Goal: Task Accomplishment & Management: Manage account settings

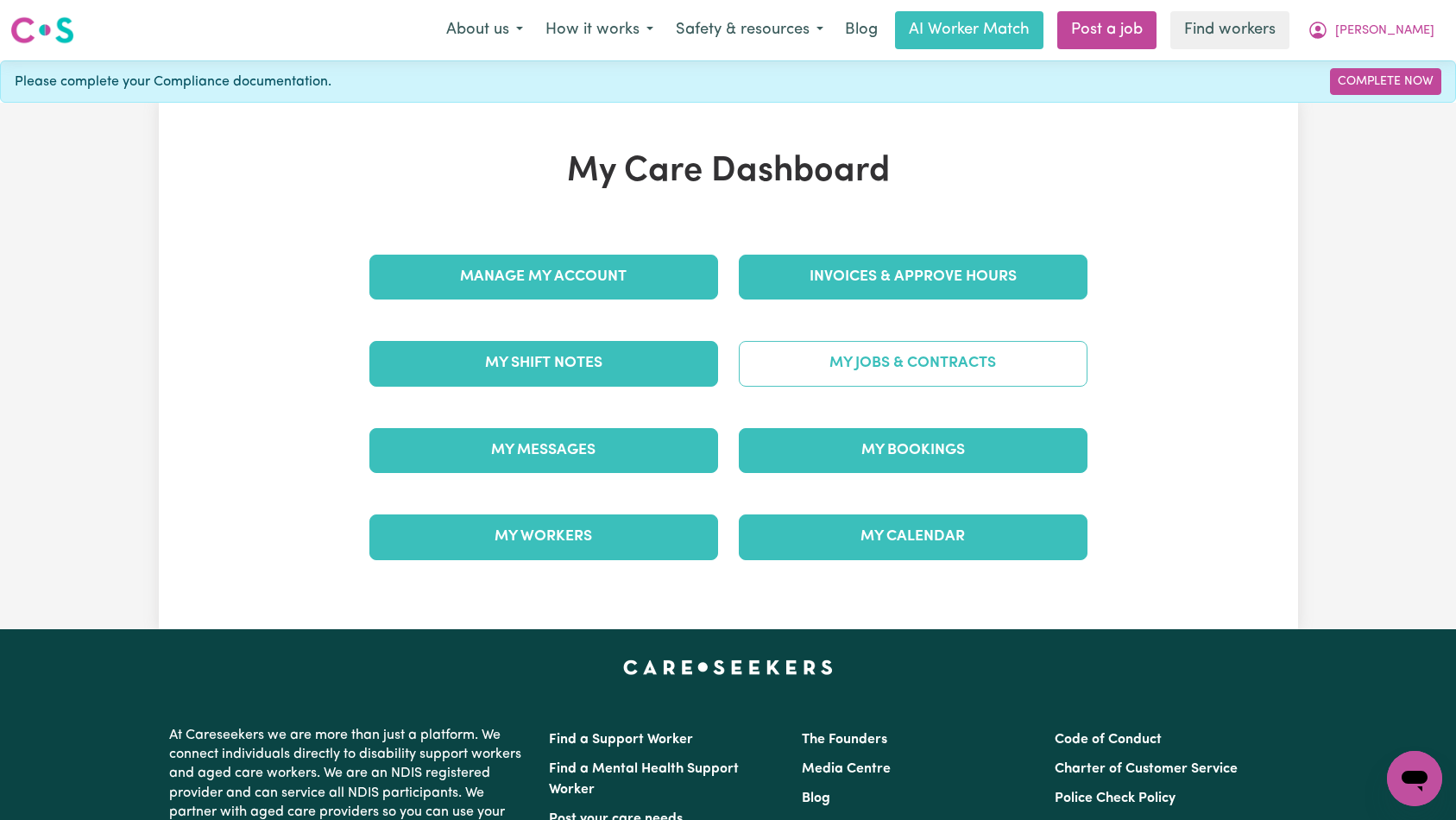
click at [858, 359] on link "My Jobs & Contracts" at bounding box center [913, 364] width 349 height 45
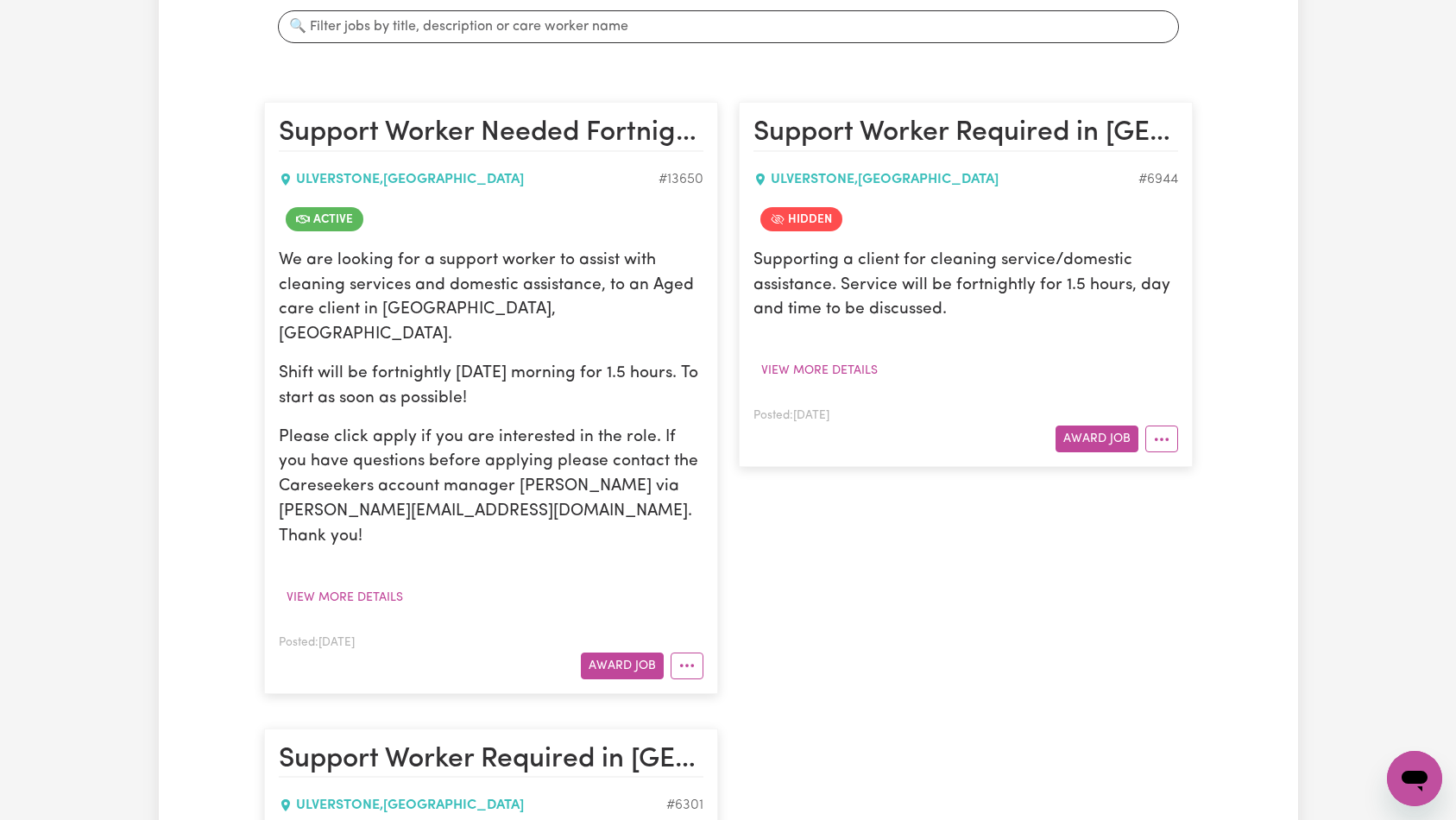
scroll to position [517, 0]
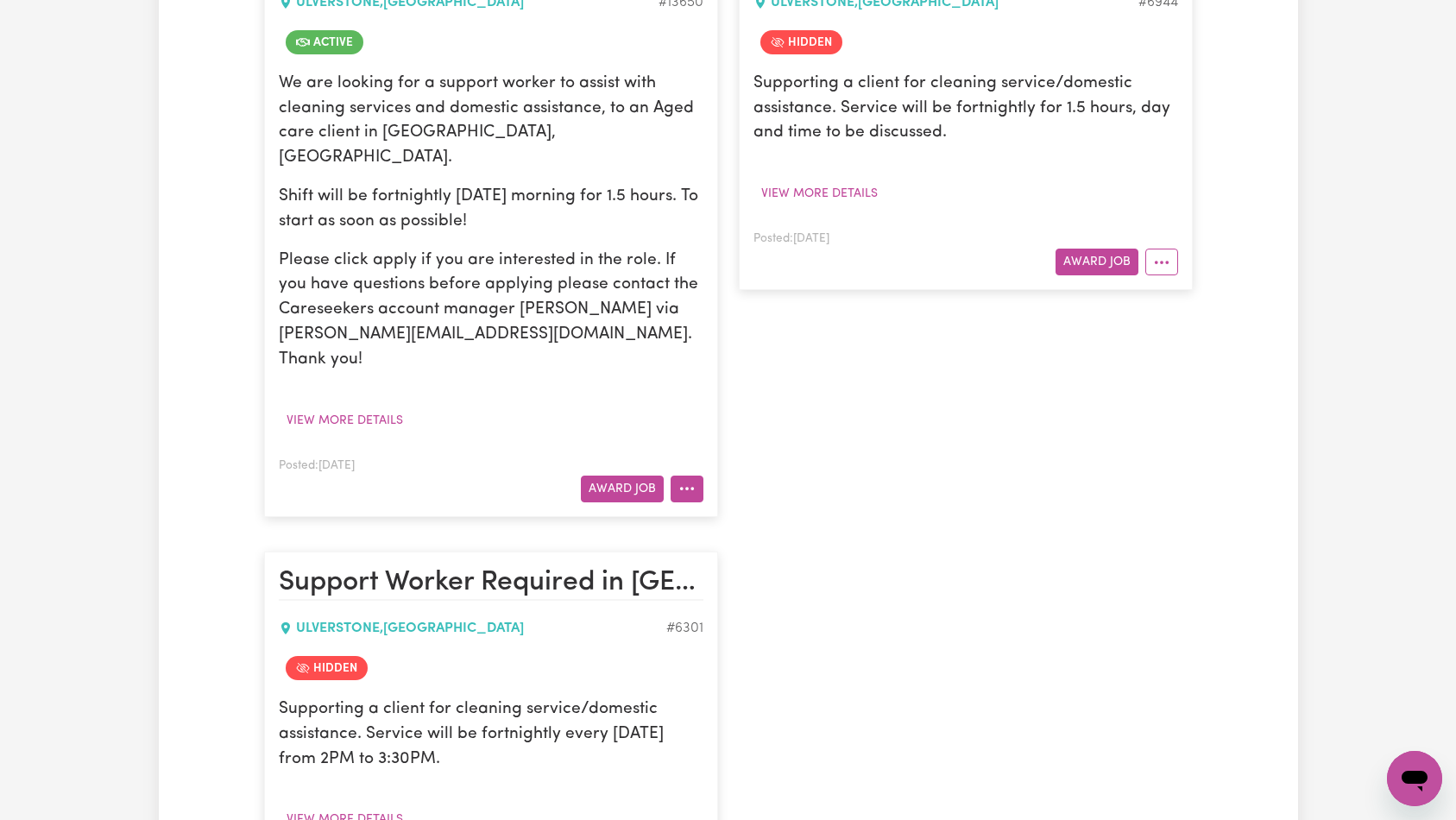
click at [685, 480] on icon "More options" at bounding box center [686, 488] width 17 height 17
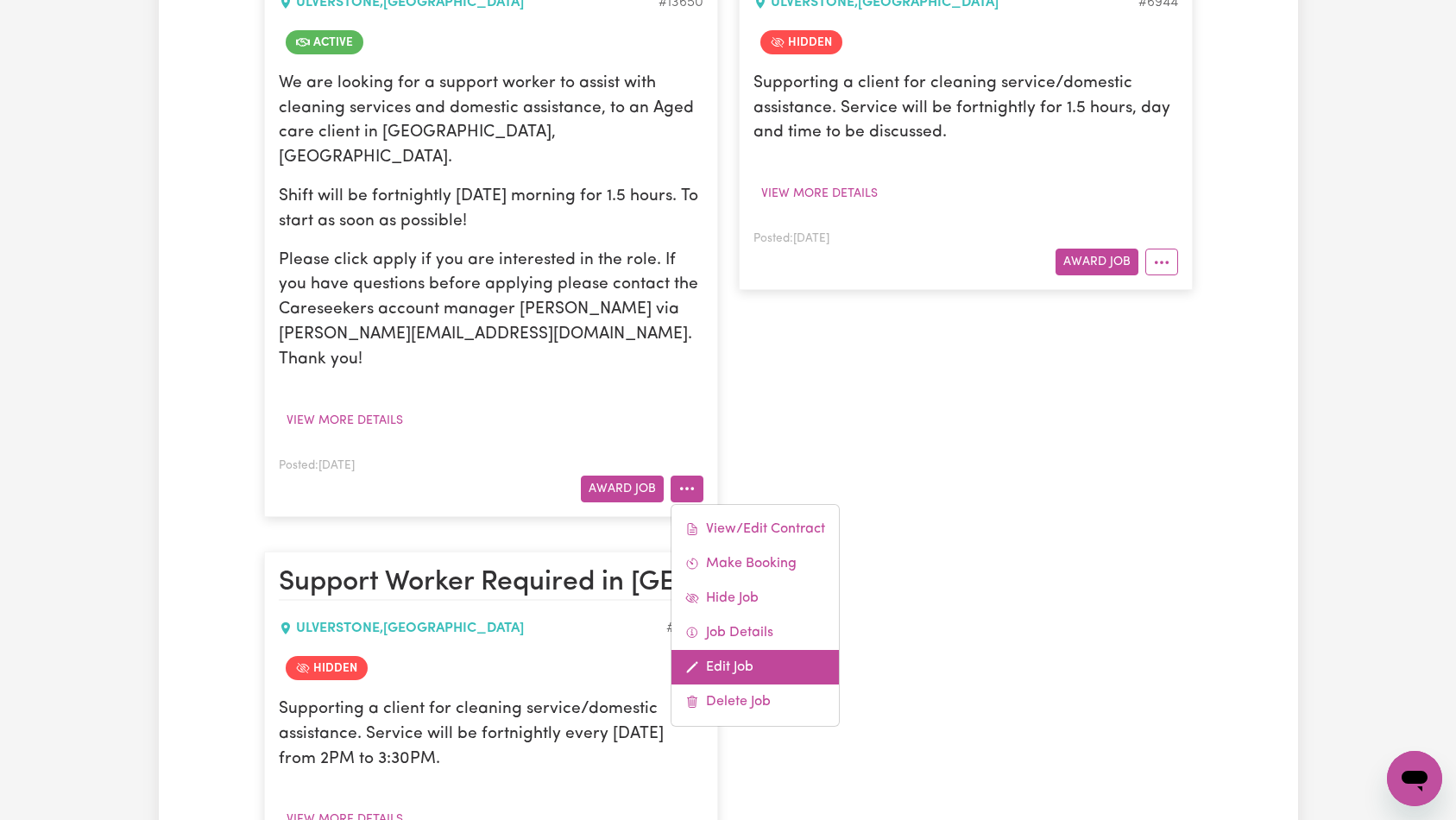
click at [725, 650] on link "Edit Job" at bounding box center [755, 667] width 167 height 35
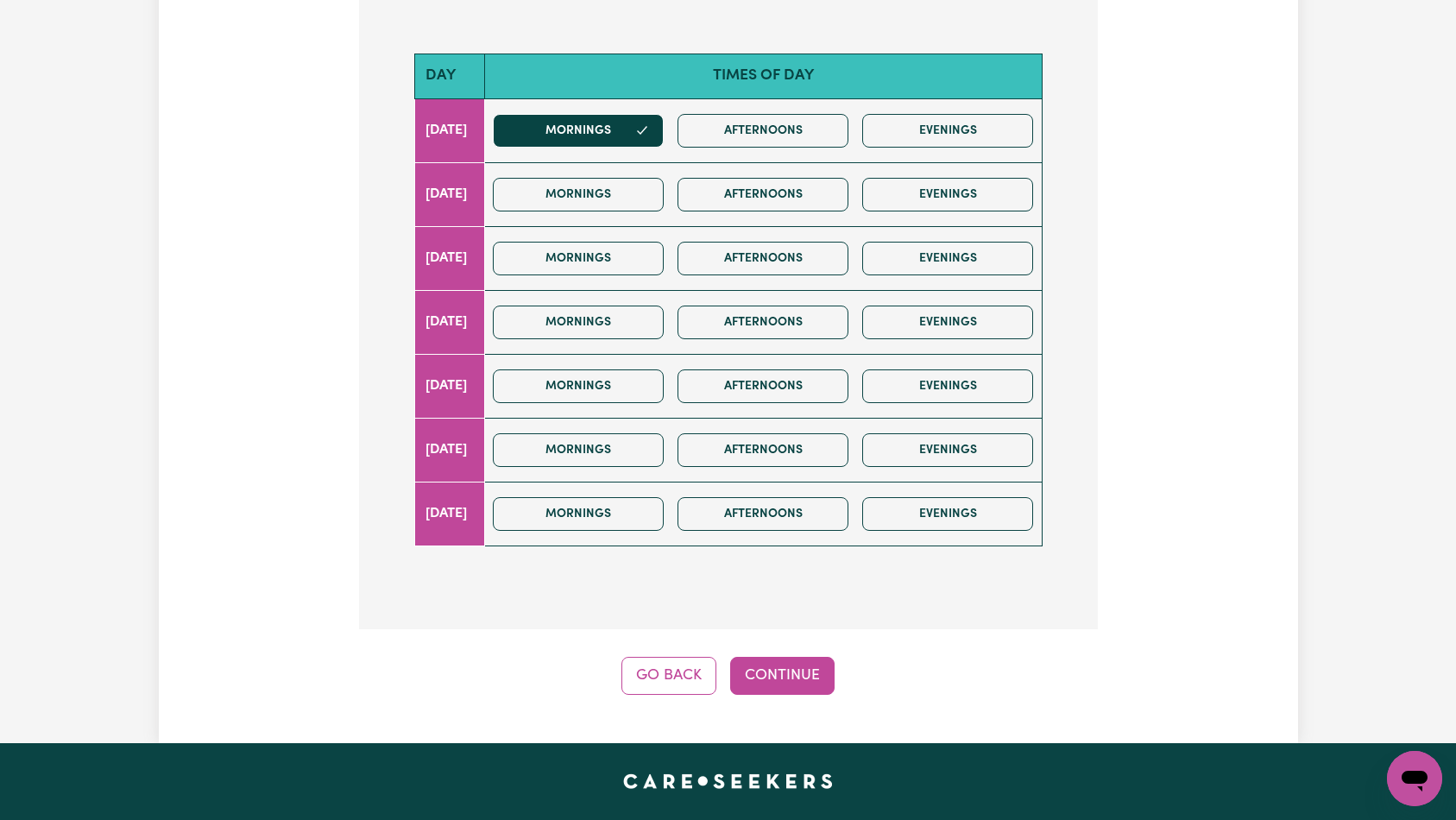
click at [806, 617] on div "Step 9 of 11 What days of the week do you require a care or support worker? (Se…" at bounding box center [728, 222] width 739 height 946
click at [809, 656] on button "Continue" at bounding box center [783, 675] width 105 height 38
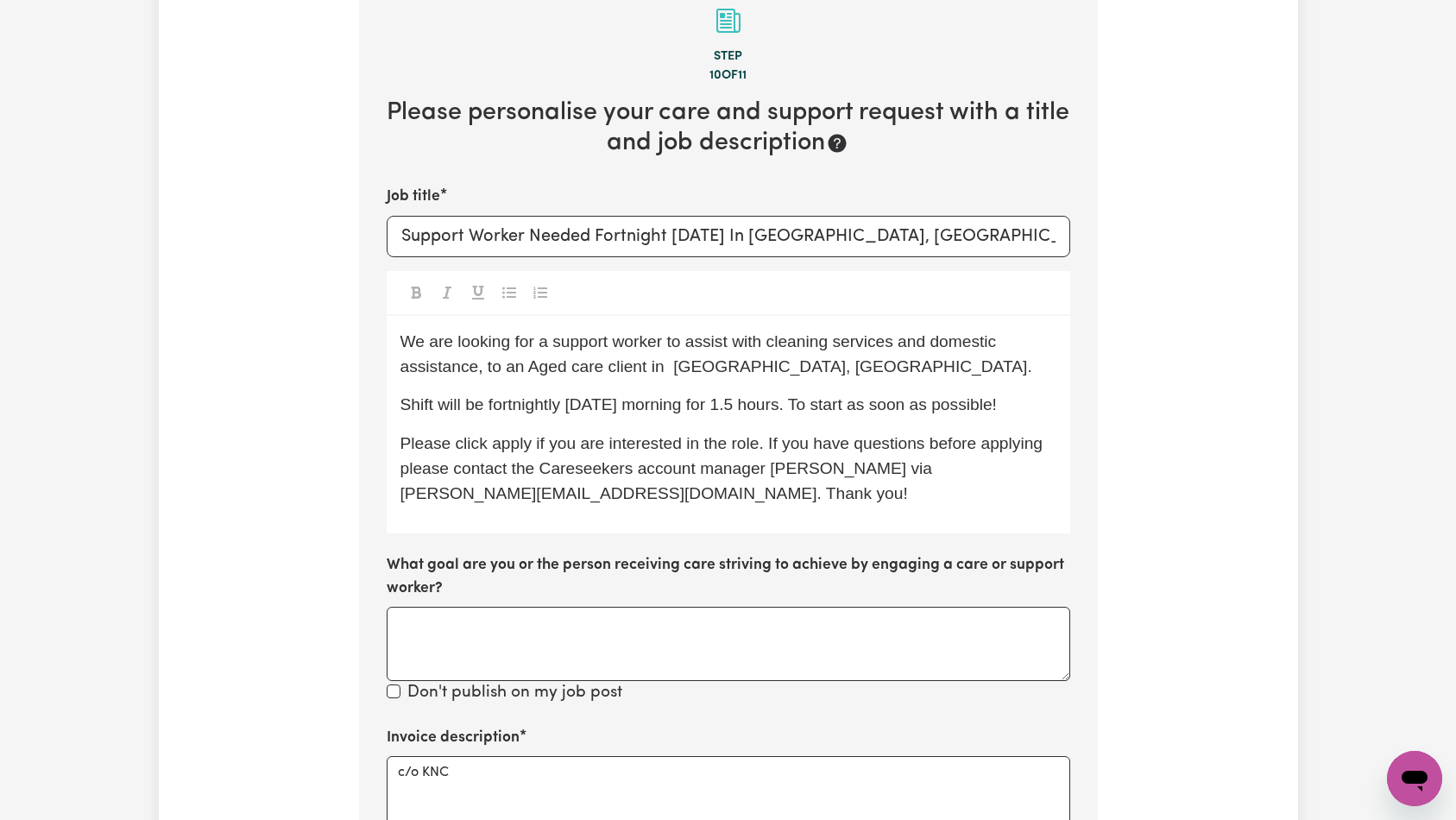
scroll to position [594, 0]
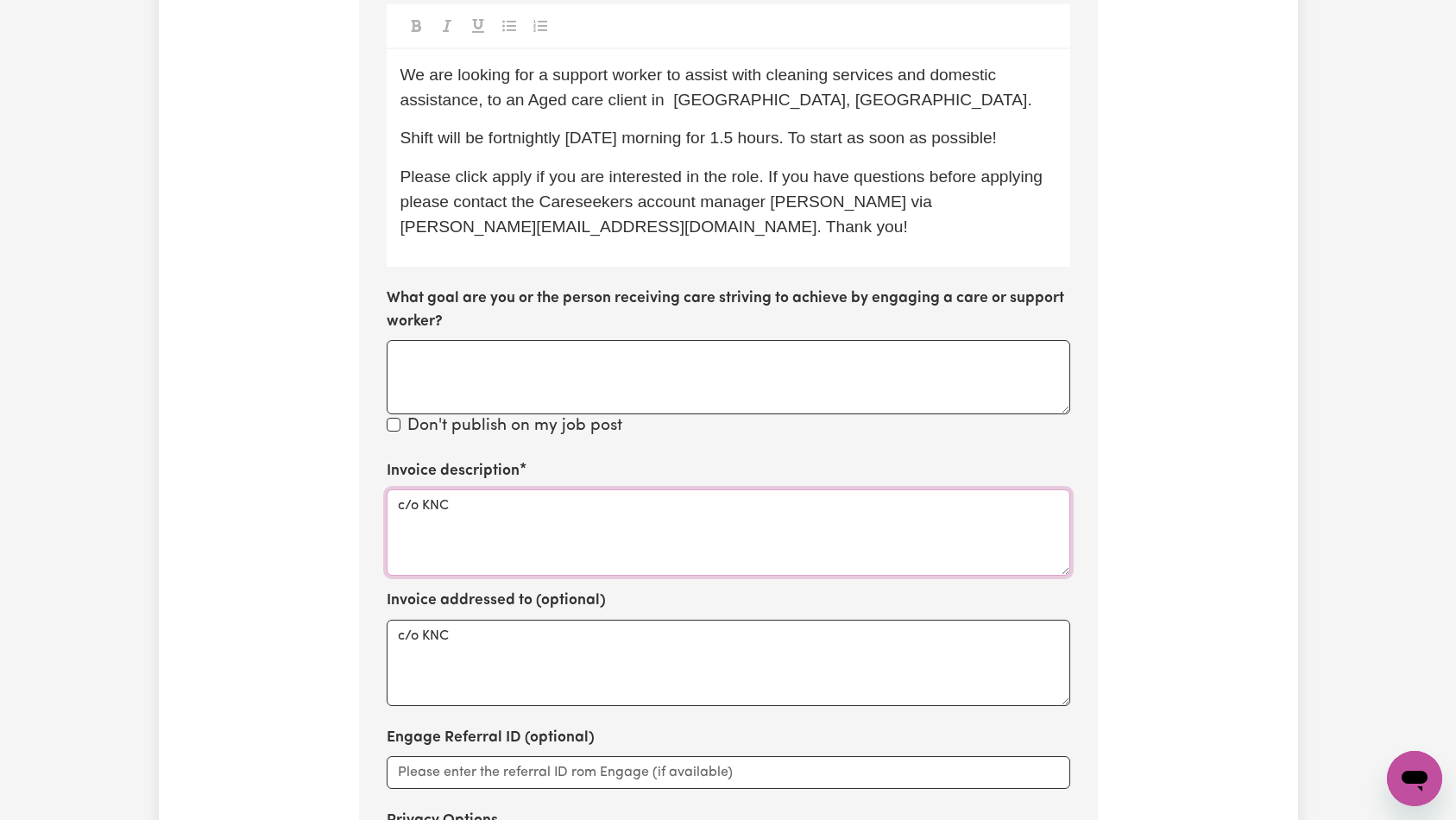
click at [662, 508] on textarea "c/o KNC" at bounding box center [728, 532] width 684 height 86
paste textarea "Domestic support and Social Support"
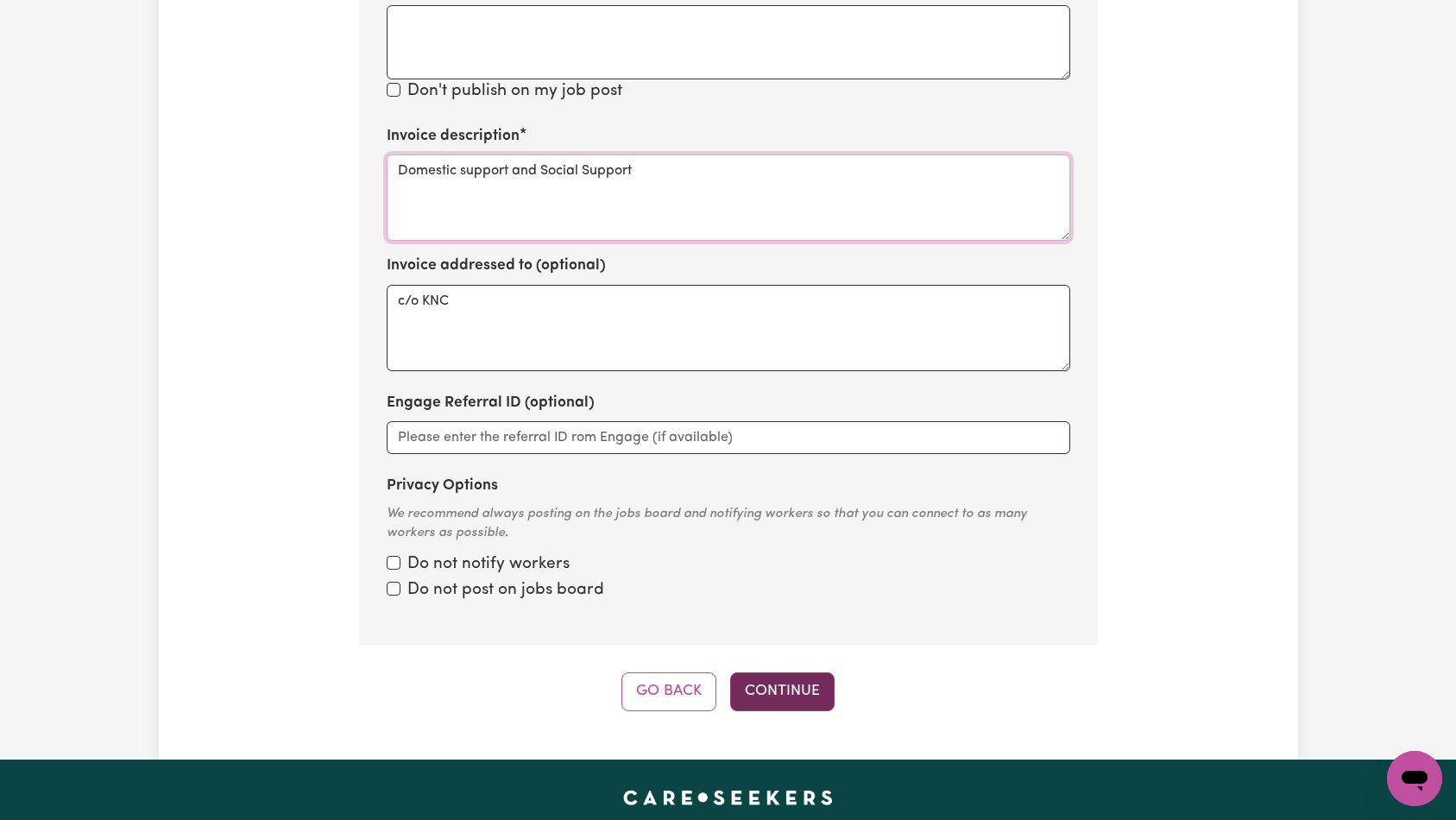
type textarea "Domestic support and Social Support"
click at [785, 672] on button "Continue" at bounding box center [783, 691] width 105 height 38
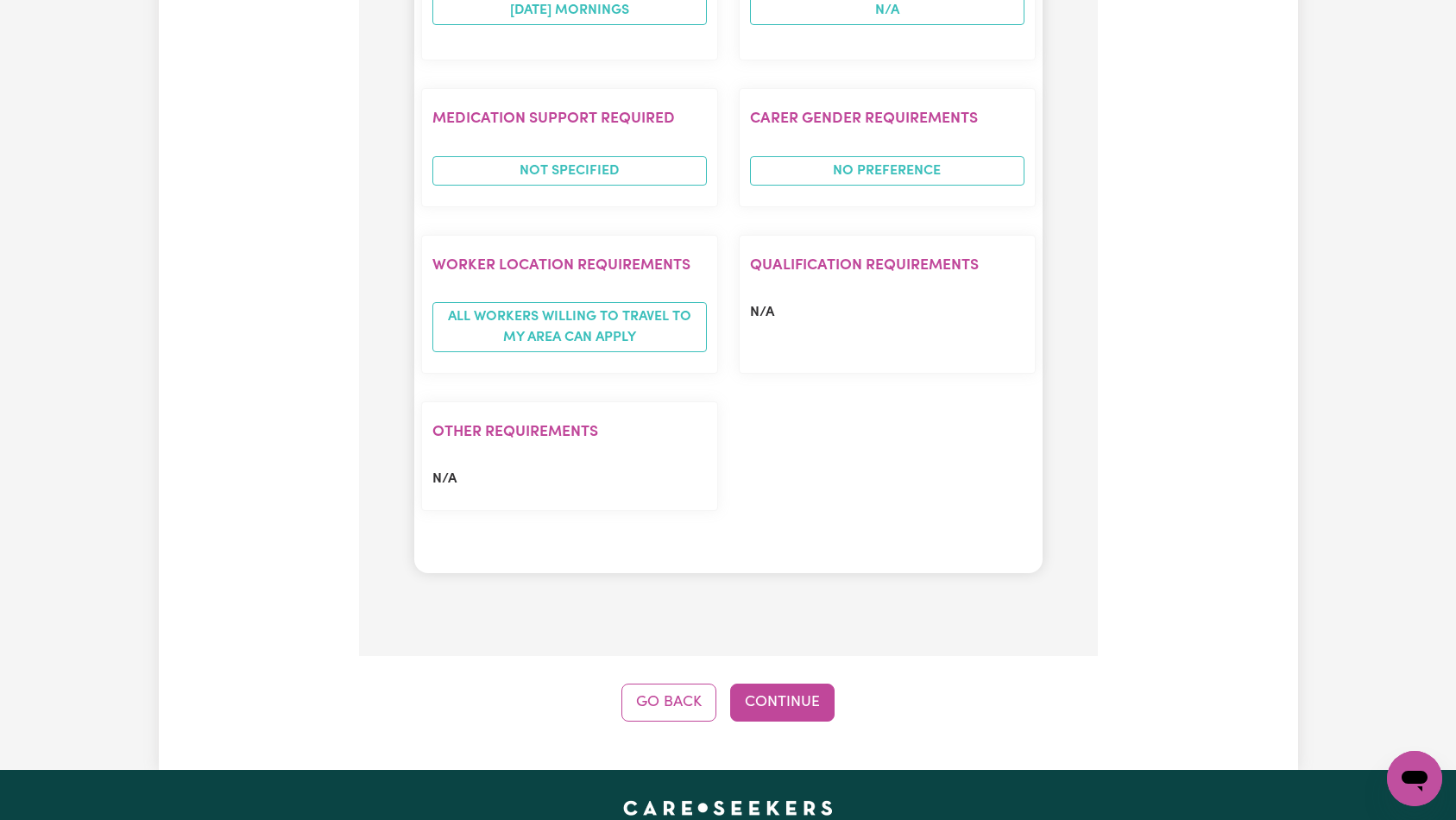
scroll to position [1711, 0]
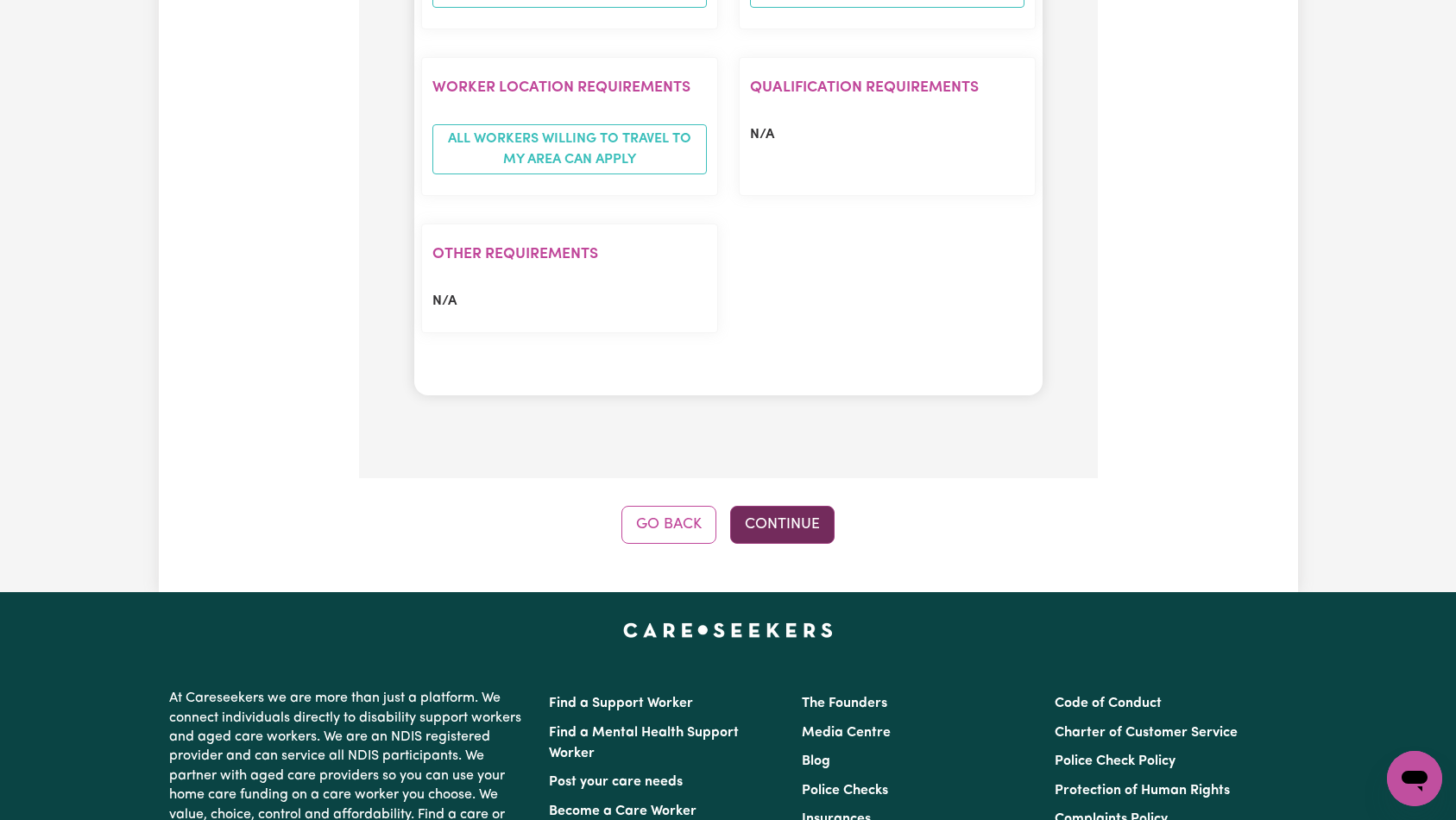
click at [784, 506] on button "Continue" at bounding box center [783, 525] width 105 height 38
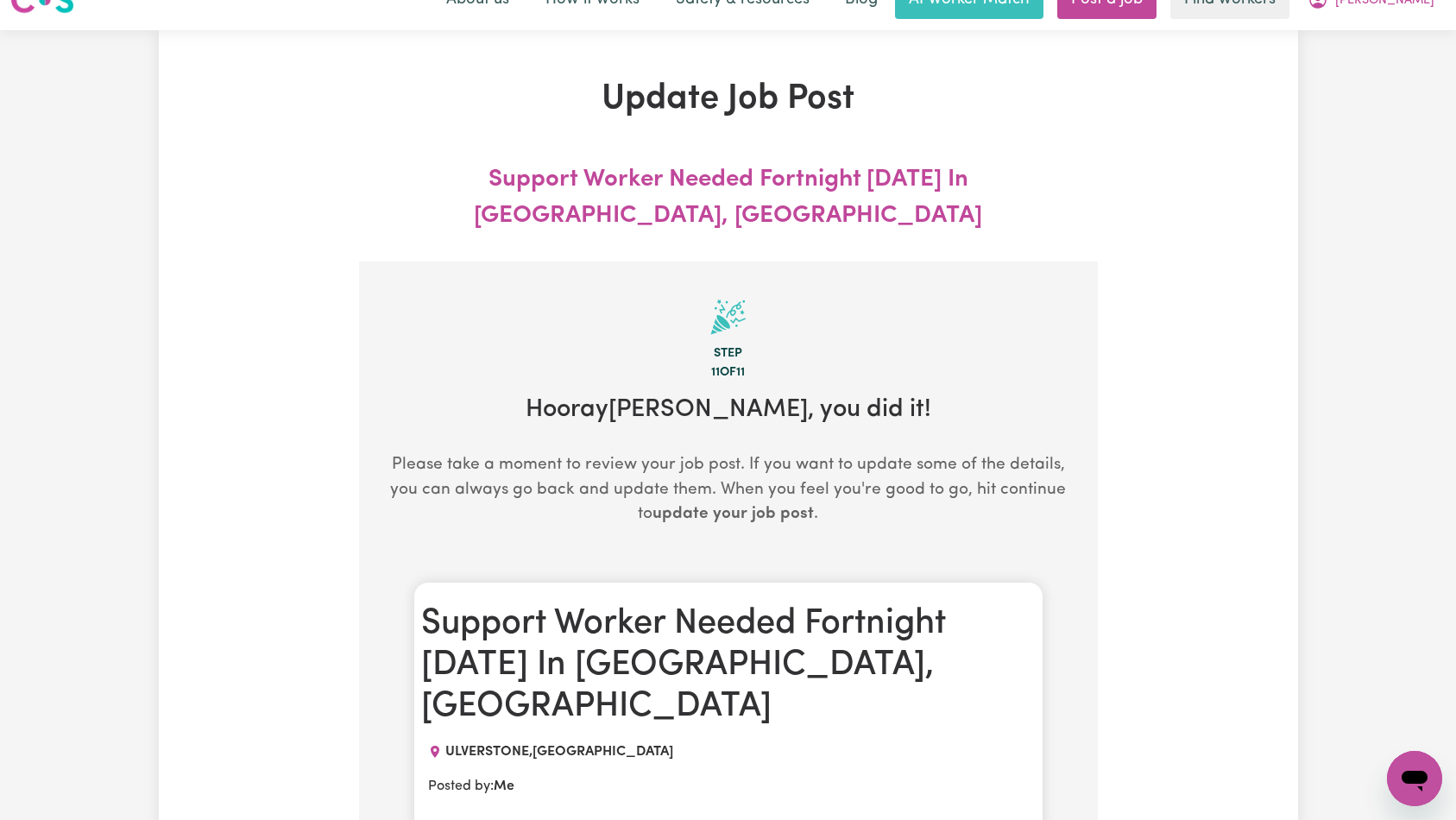
scroll to position [0, 0]
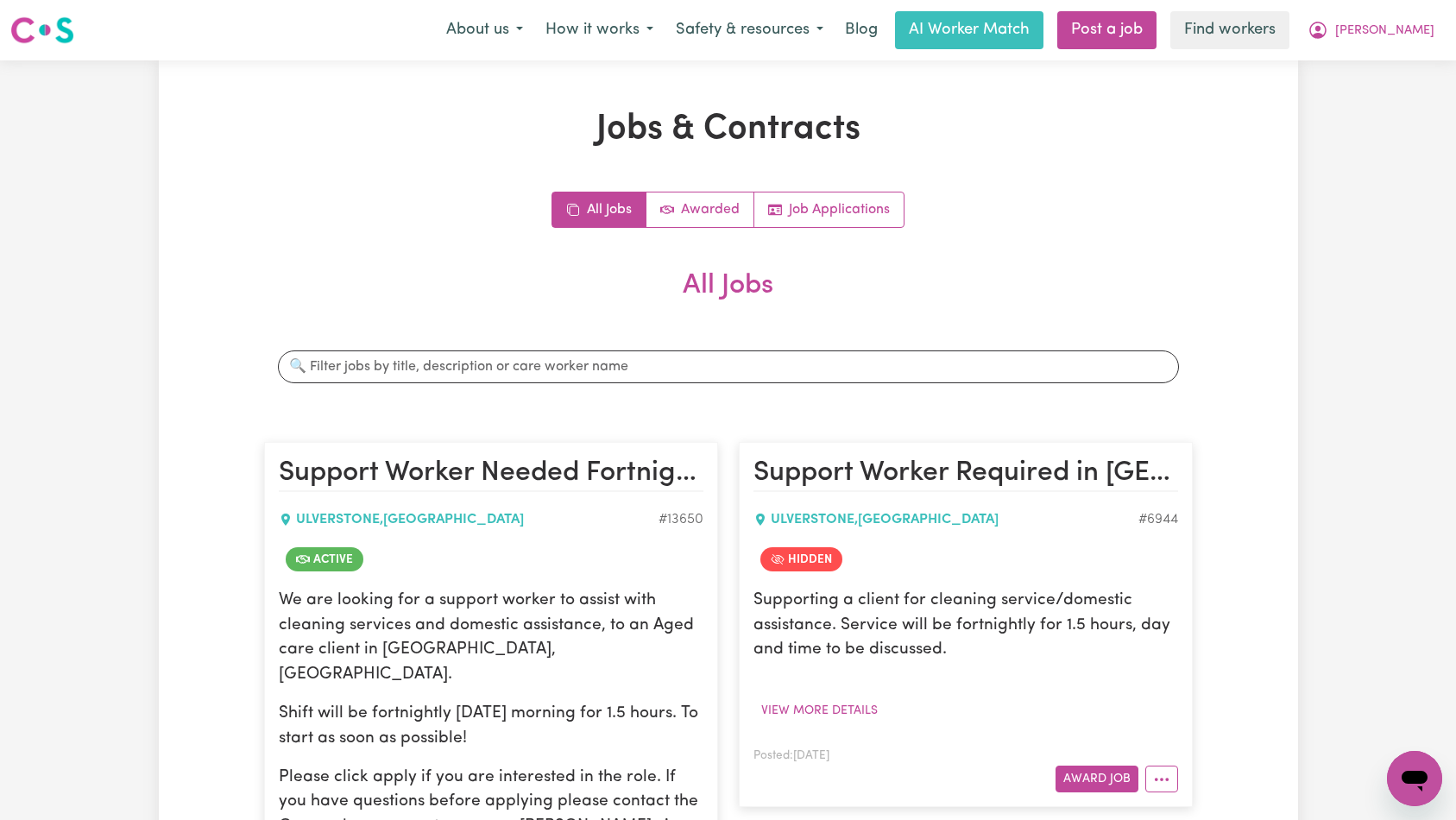
drag, startPoint x: 1411, startPoint y: 37, endPoint x: 1406, endPoint y: 49, distance: 13.0
click at [1411, 37] on span "[PERSON_NAME]" at bounding box center [1385, 31] width 99 height 19
click at [1392, 87] on link "Logout" at bounding box center [1377, 99] width 137 height 33
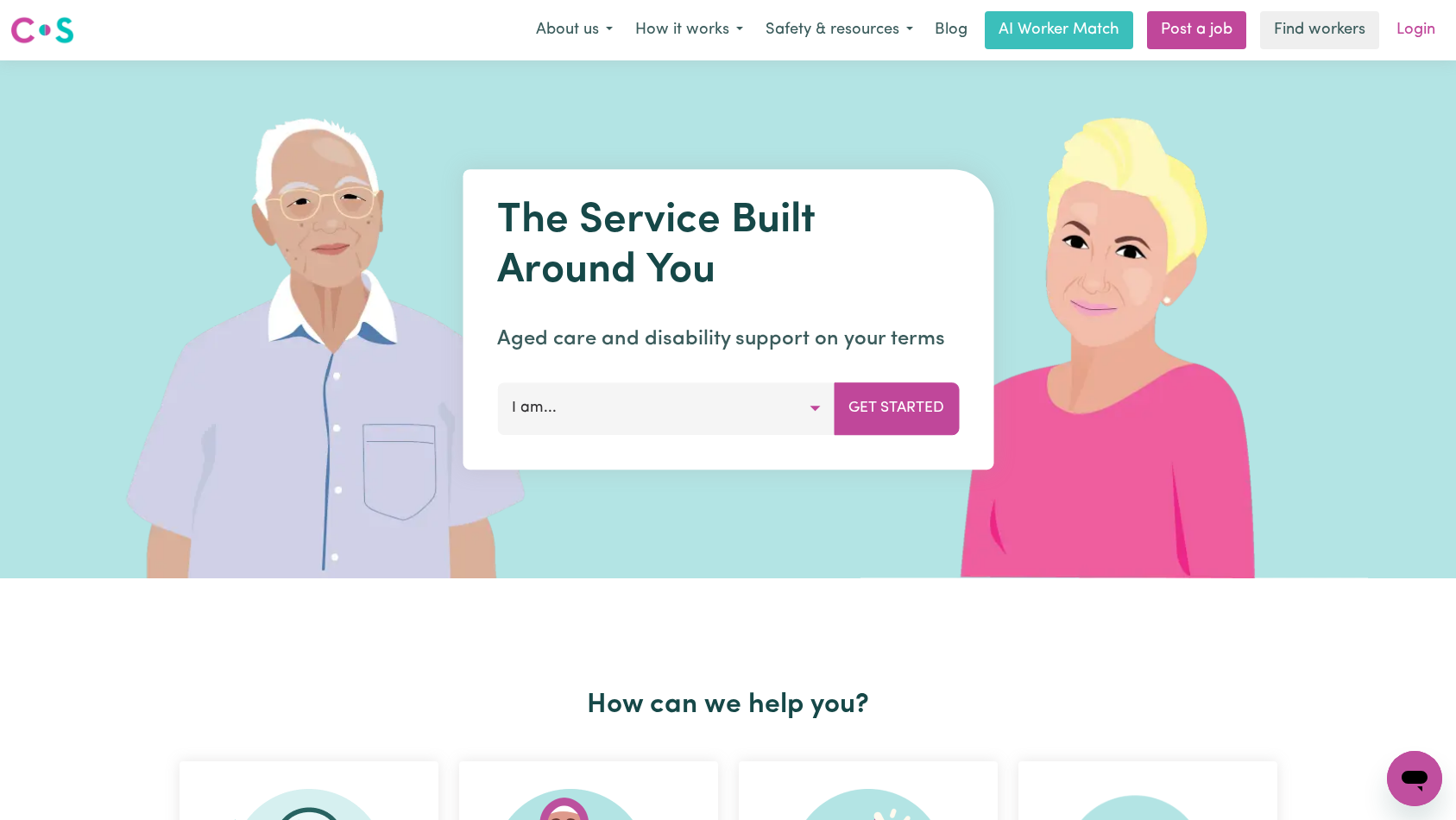
click at [1412, 34] on link "Login" at bounding box center [1416, 30] width 60 height 38
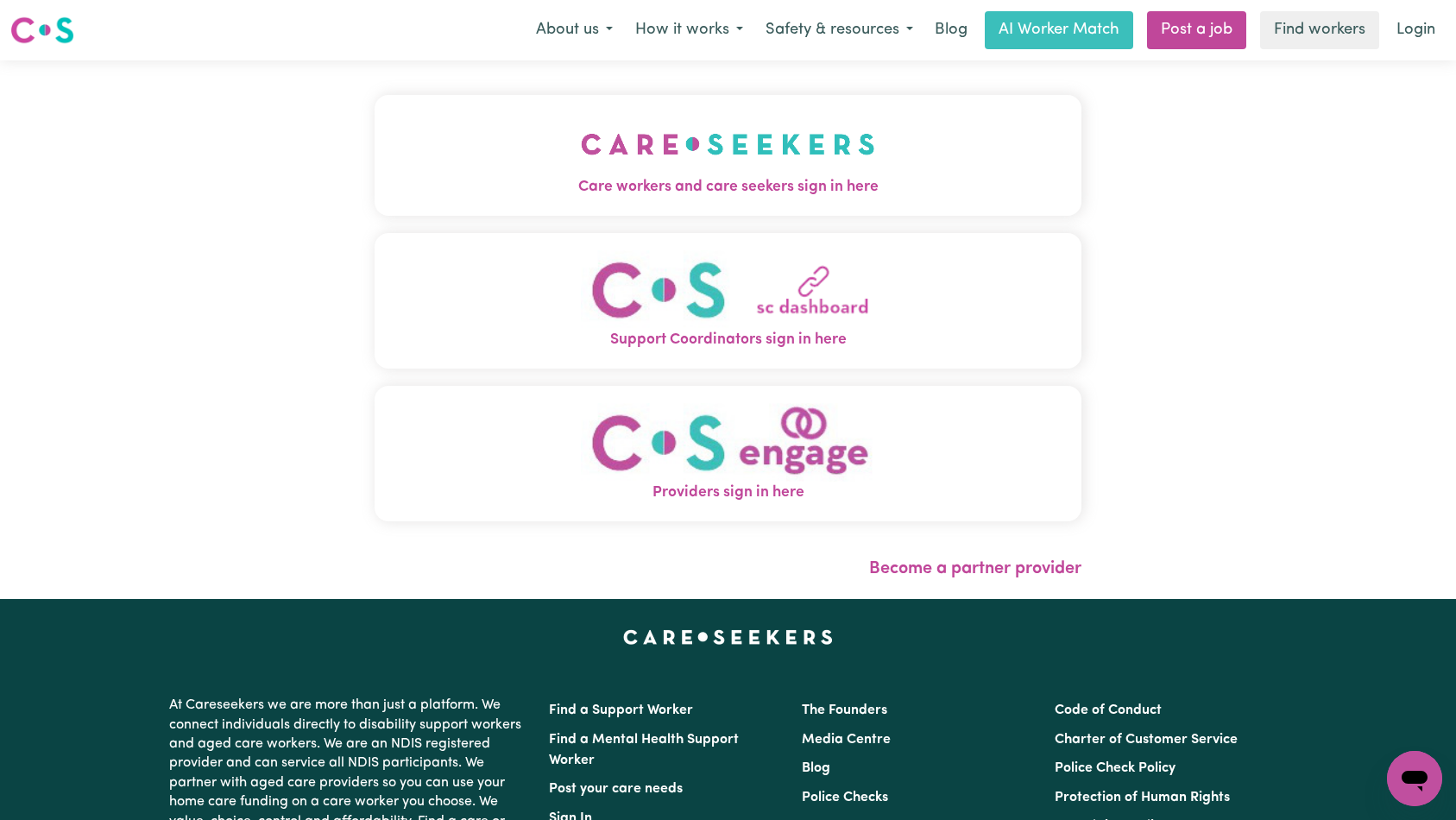
click at [476, 129] on button "Care workers and care seekers sign in here" at bounding box center [728, 155] width 708 height 121
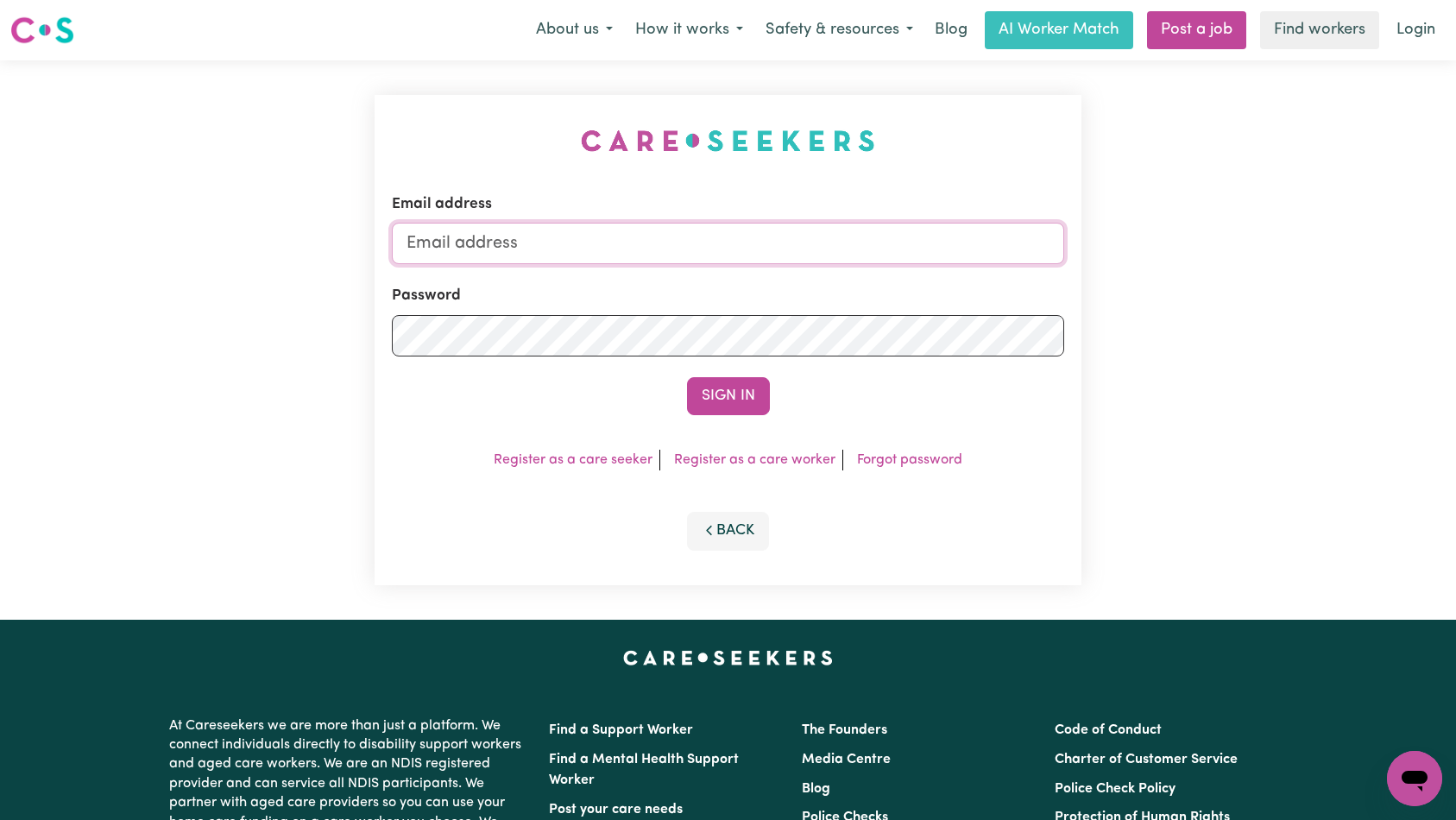
click at [788, 253] on input "Email address" at bounding box center [728, 243] width 673 height 41
type input "[EMAIL_ADDRESS][DOMAIN_NAME]"
click at [740, 385] on button "Sign In" at bounding box center [728, 396] width 83 height 38
